Goal: Task Accomplishment & Management: Complete application form

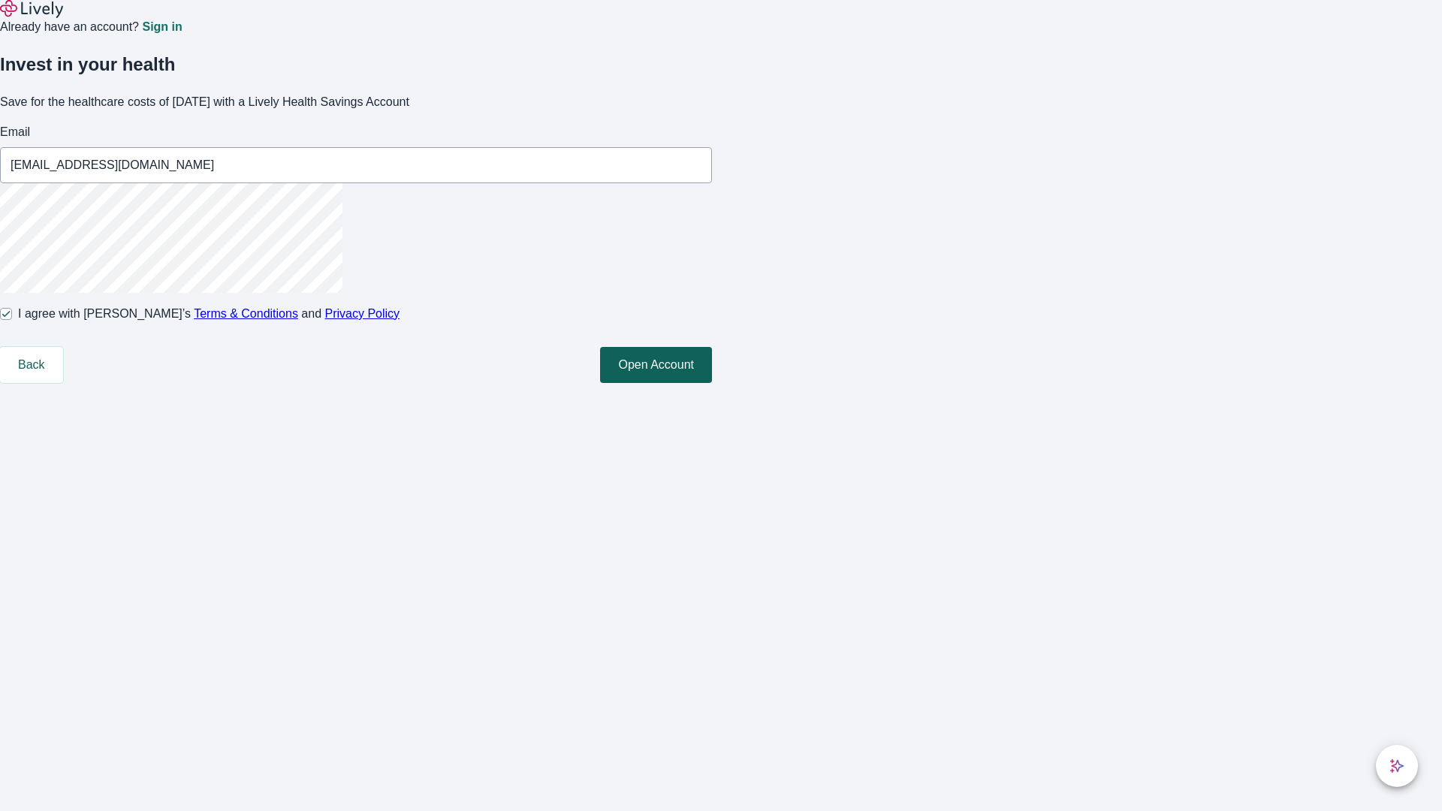
click at [712, 383] on button "Open Account" at bounding box center [656, 365] width 112 height 36
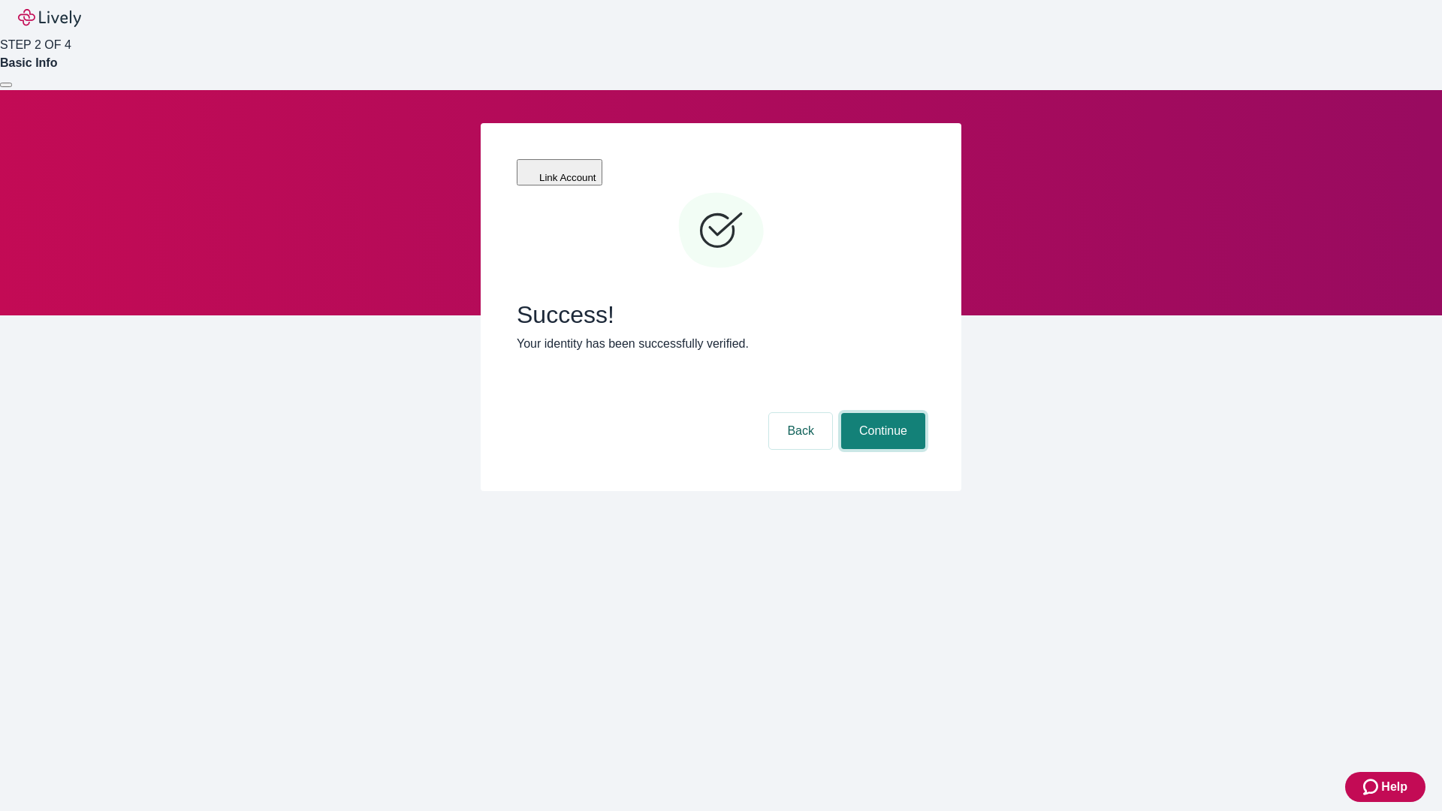
click at [881, 413] on button "Continue" at bounding box center [883, 431] width 84 height 36
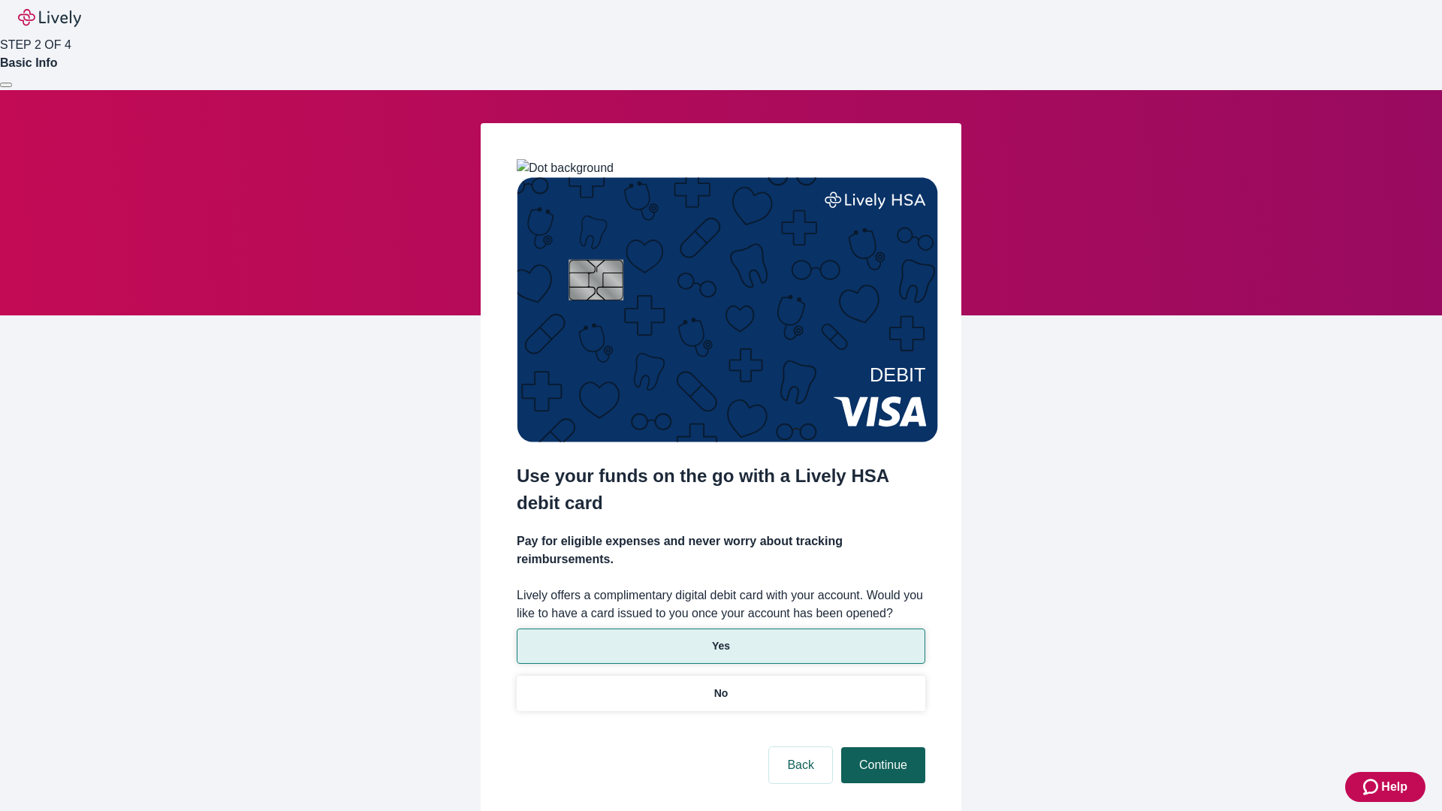
click at [720, 638] on p "Yes" at bounding box center [721, 646] width 18 height 16
click at [881, 747] on button "Continue" at bounding box center [883, 765] width 84 height 36
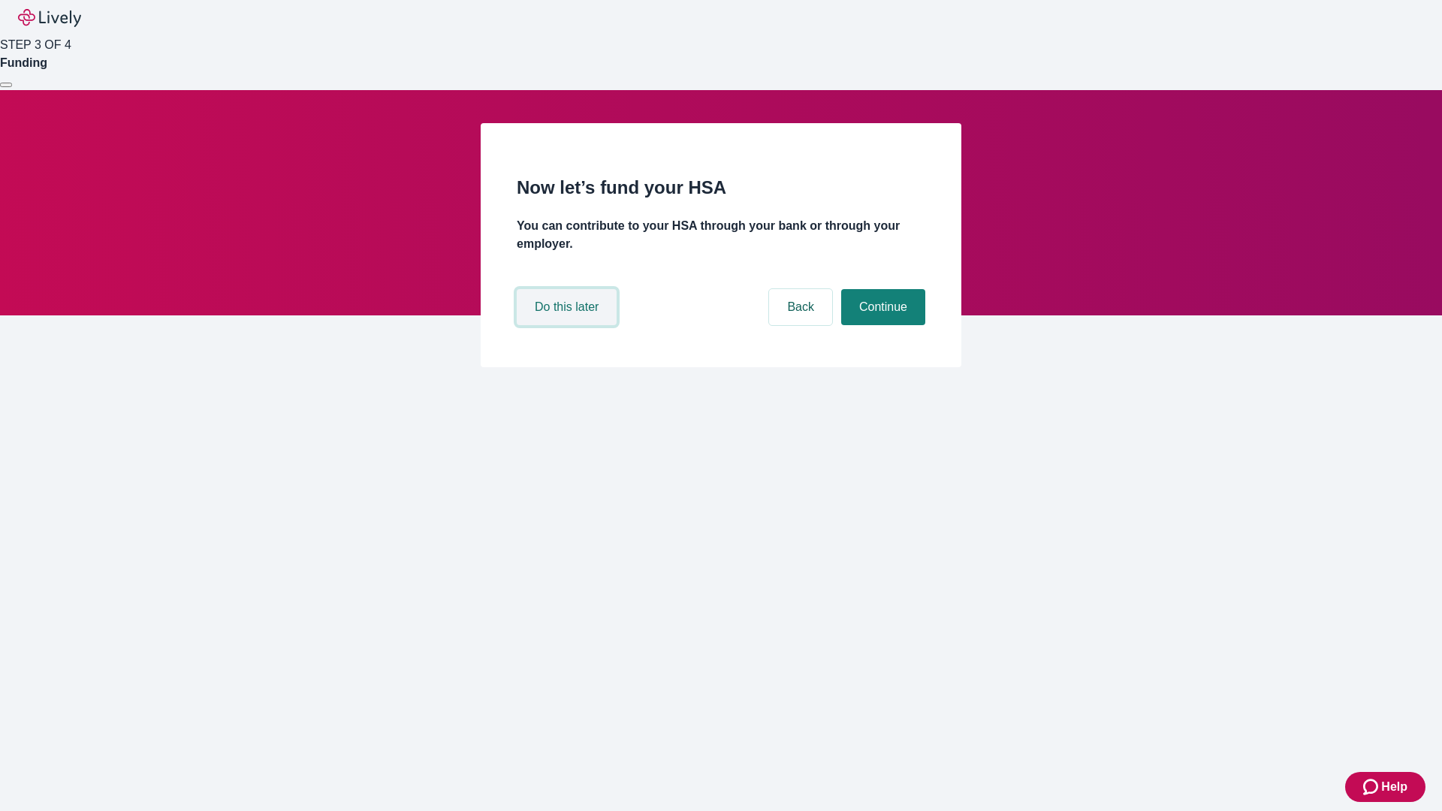
click at [569, 325] on button "Do this later" at bounding box center [567, 307] width 100 height 36
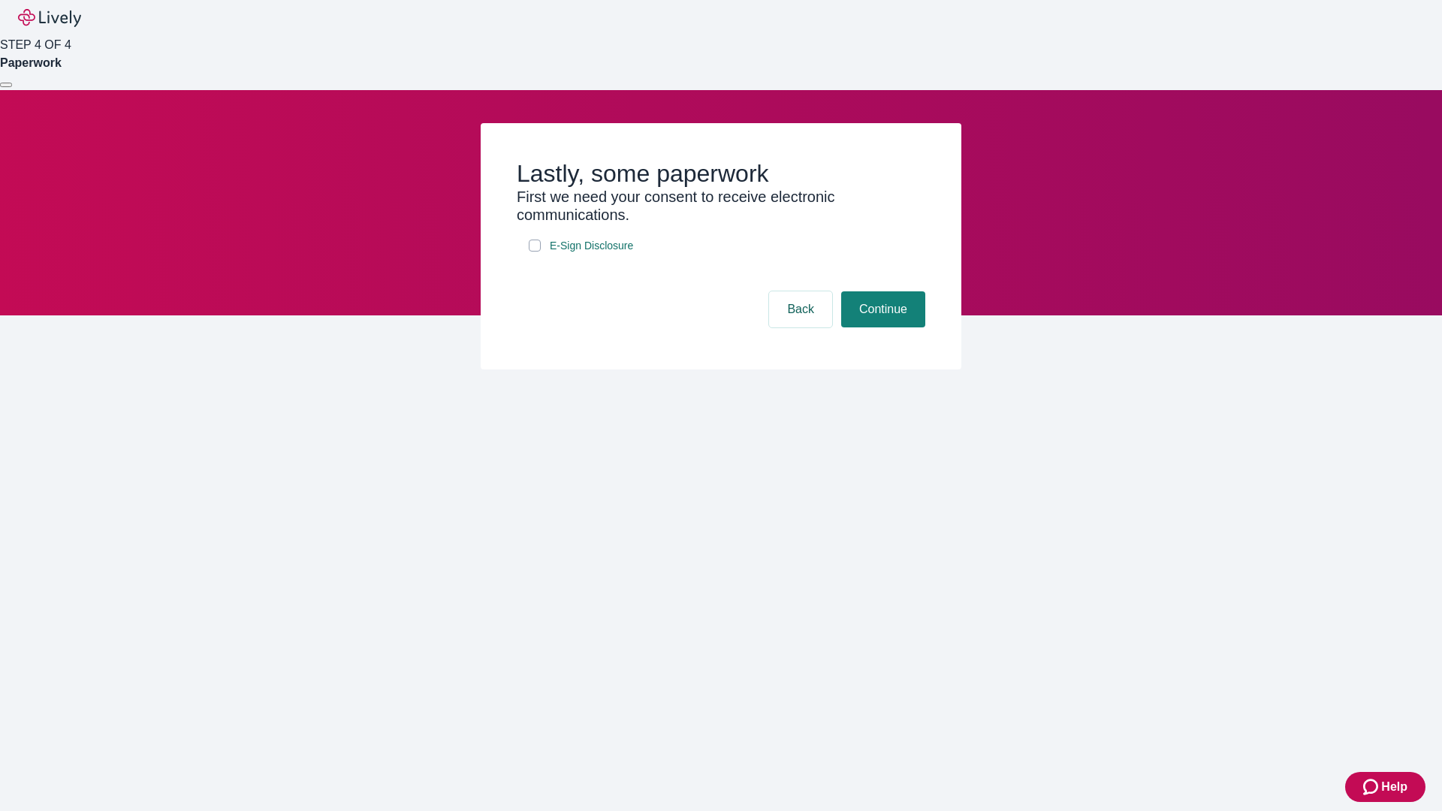
click at [535, 252] on input "E-Sign Disclosure" at bounding box center [535, 246] width 12 height 12
checkbox input "true"
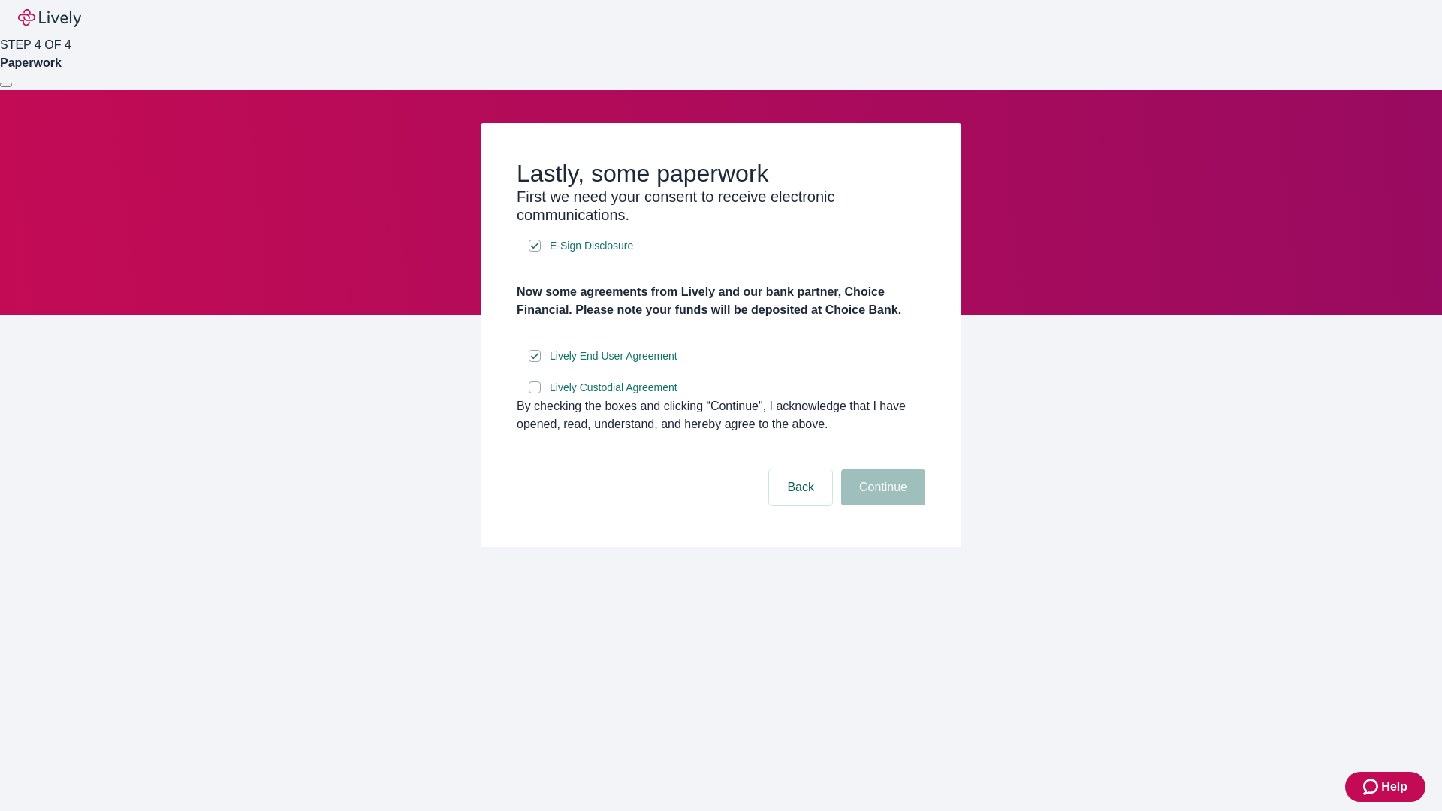
click at [535, 394] on input "Lively Custodial Agreement" at bounding box center [535, 388] width 12 height 12
checkbox input "true"
click at [881, 505] on button "Continue" at bounding box center [883, 487] width 84 height 36
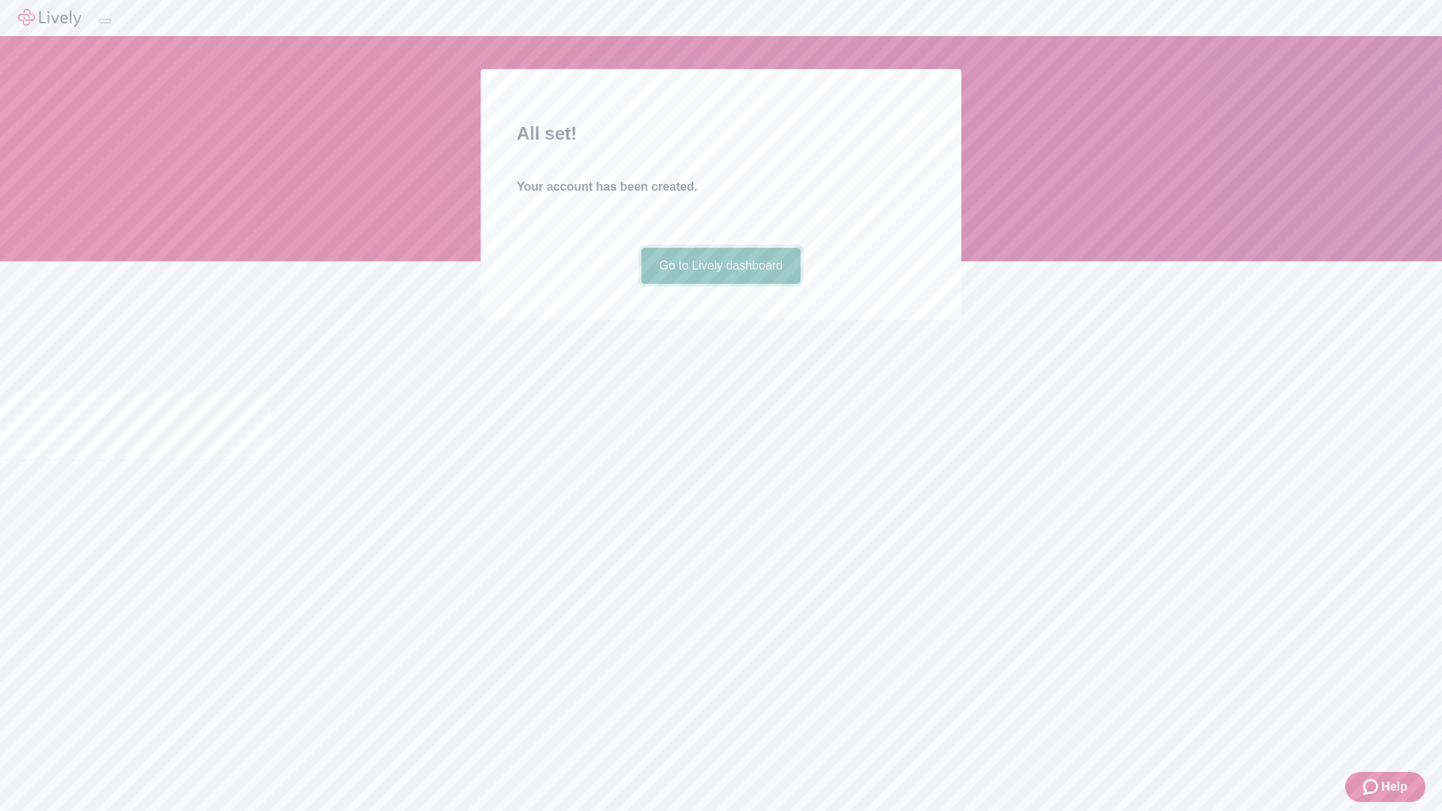
click at [720, 284] on link "Go to Lively dashboard" at bounding box center [721, 266] width 160 height 36
